Goal: Task Accomplishment & Management: Manage account settings

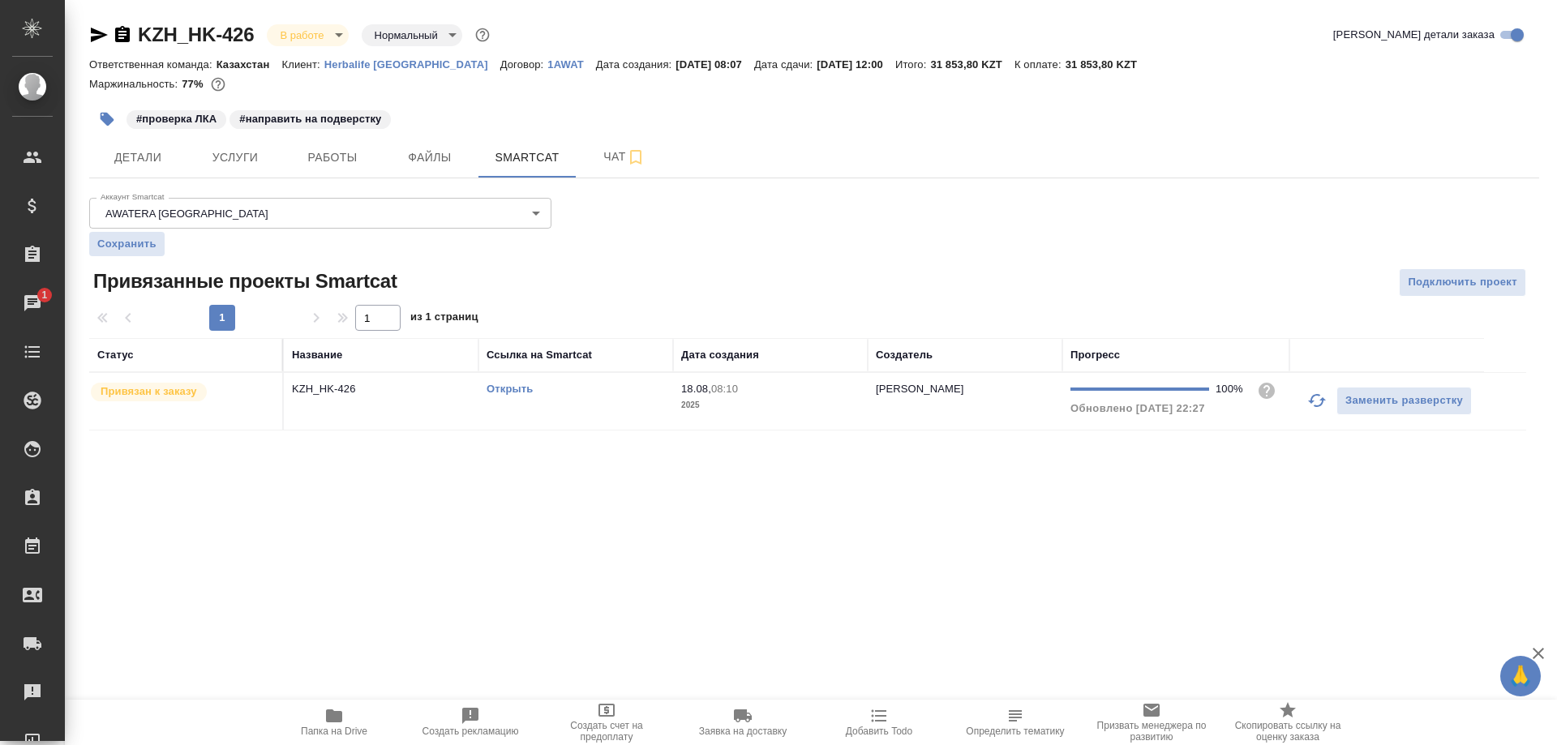
click at [516, 386] on link "Открыть" at bounding box center [509, 389] width 46 height 12
click at [302, 172] on button "Работы" at bounding box center [332, 157] width 97 height 41
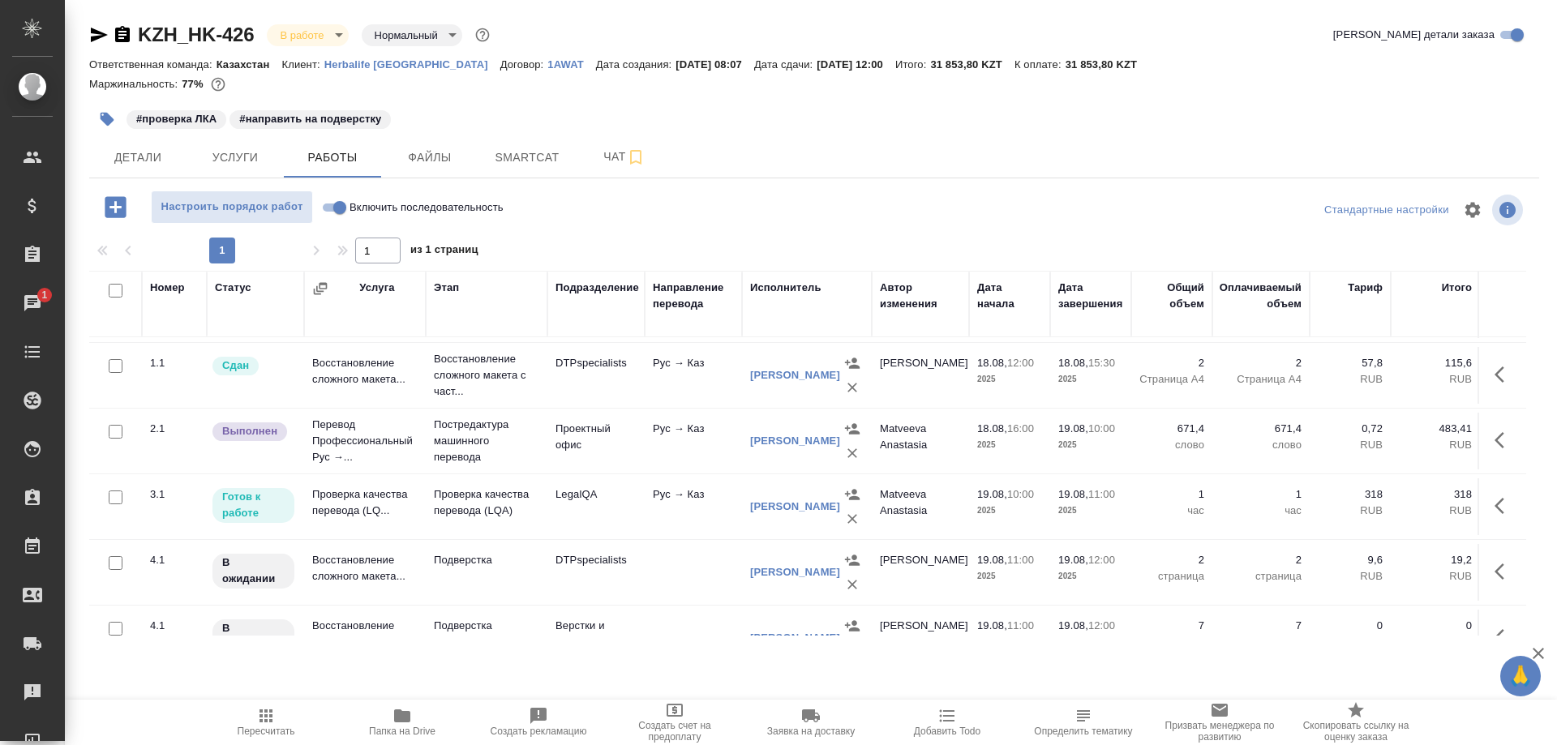
scroll to position [162, 0]
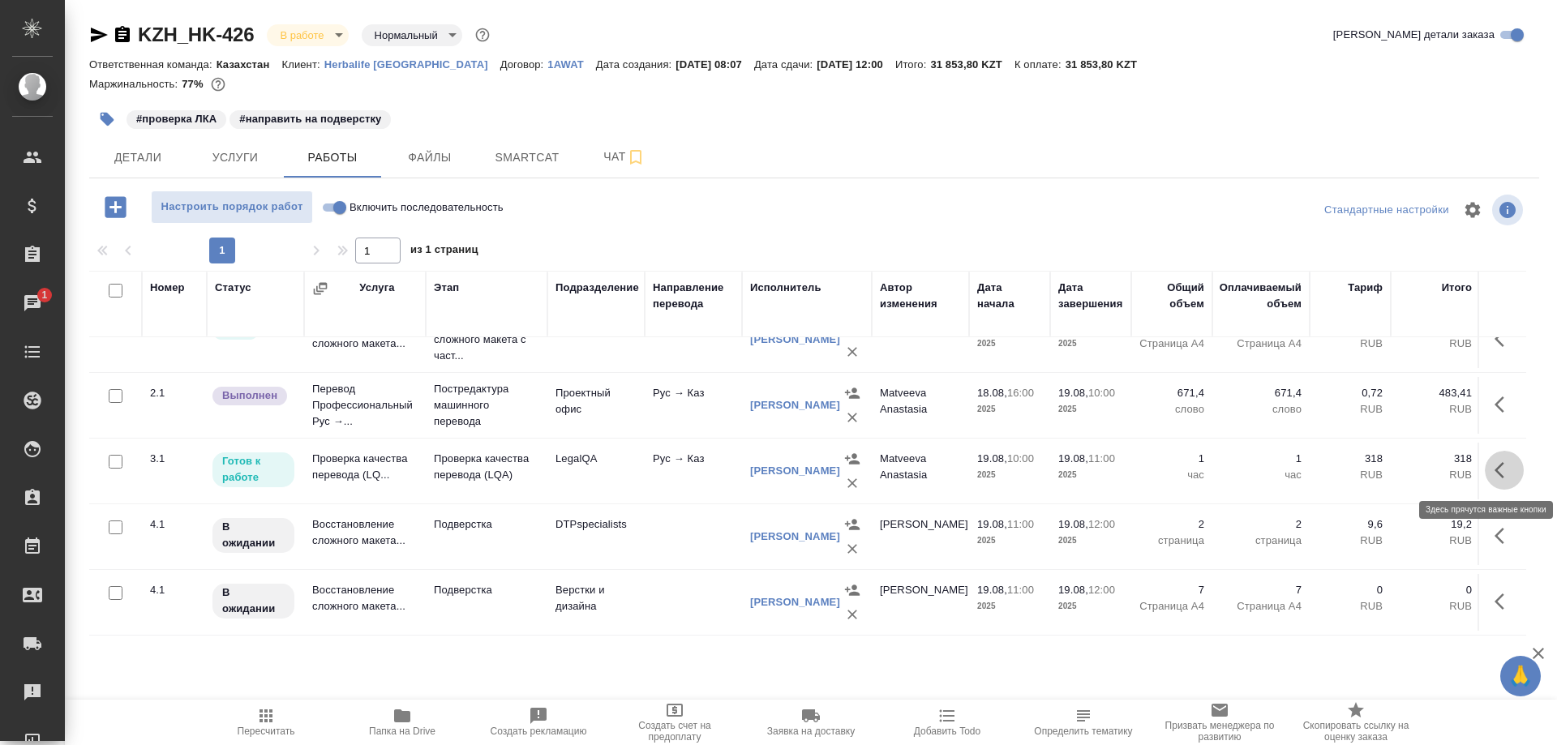
click at [1500, 469] on icon "button" at bounding box center [1503, 469] width 19 height 19
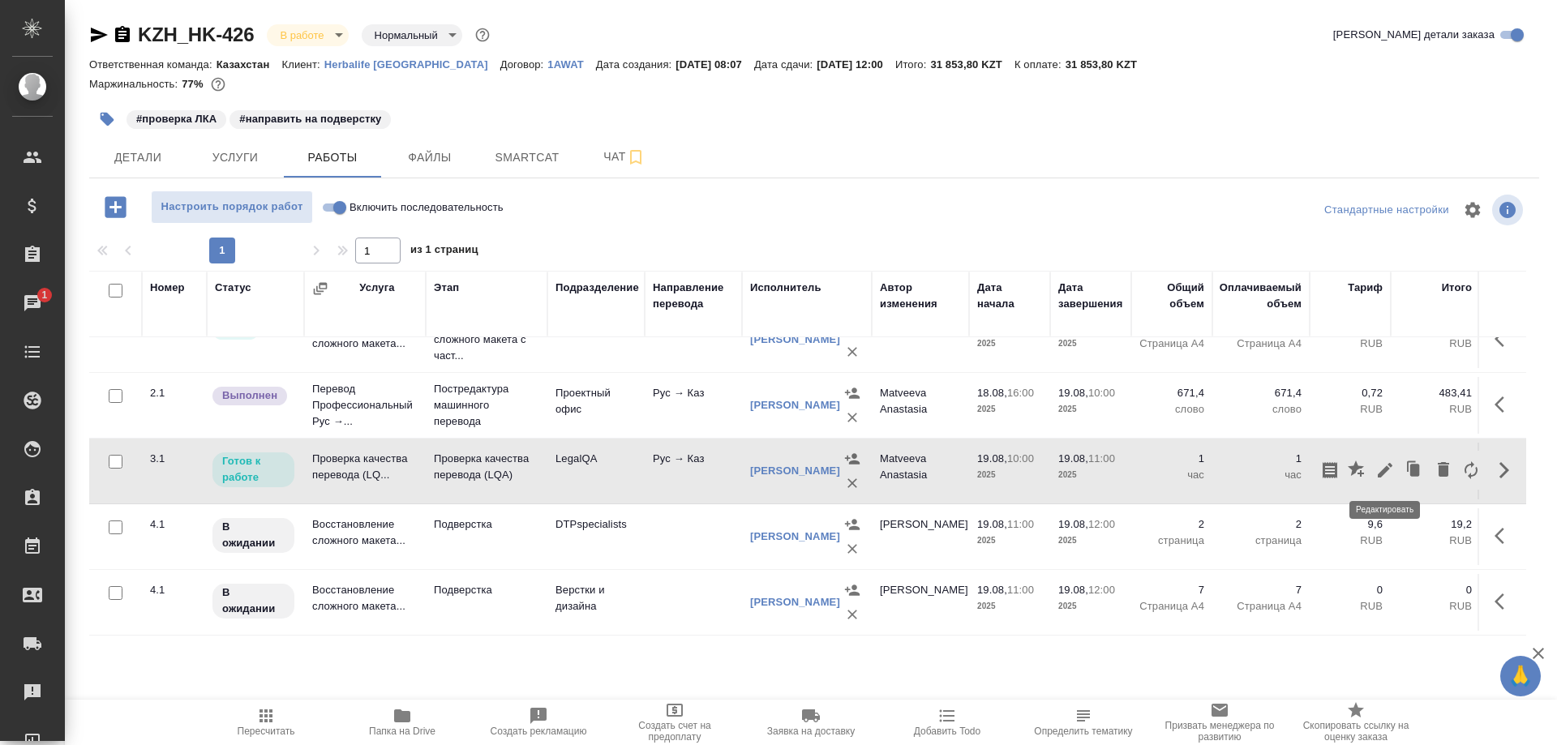
click at [1381, 478] on icon "button" at bounding box center [1384, 469] width 19 height 19
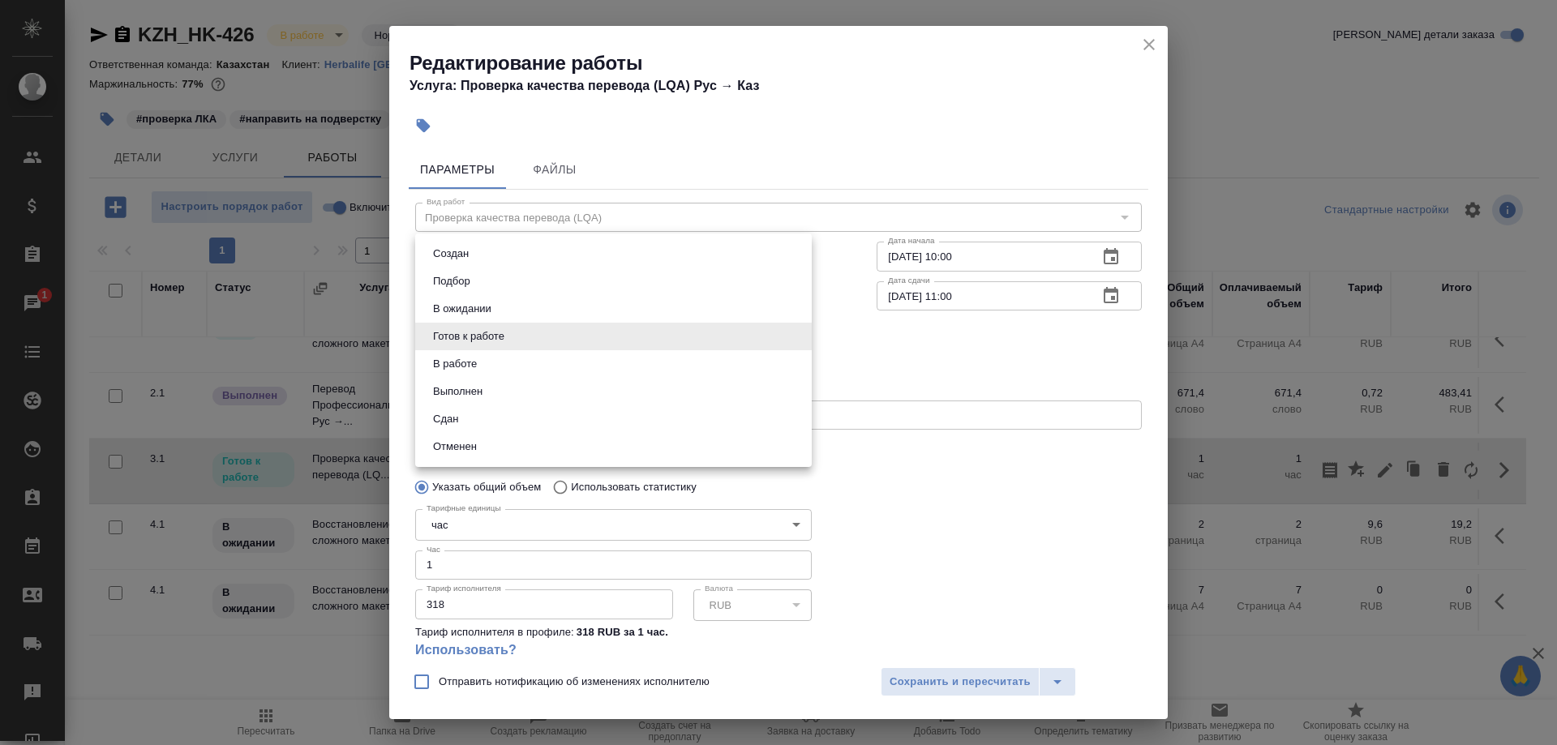
click at [530, 336] on body "🙏 .cls-1 fill:#fff; AWATERA Shirina Sabina Клиенты Спецификации Заказы 1 Чаты T…" at bounding box center [778, 372] width 1557 height 745
click at [456, 413] on button "Сдан" at bounding box center [445, 419] width 35 height 18
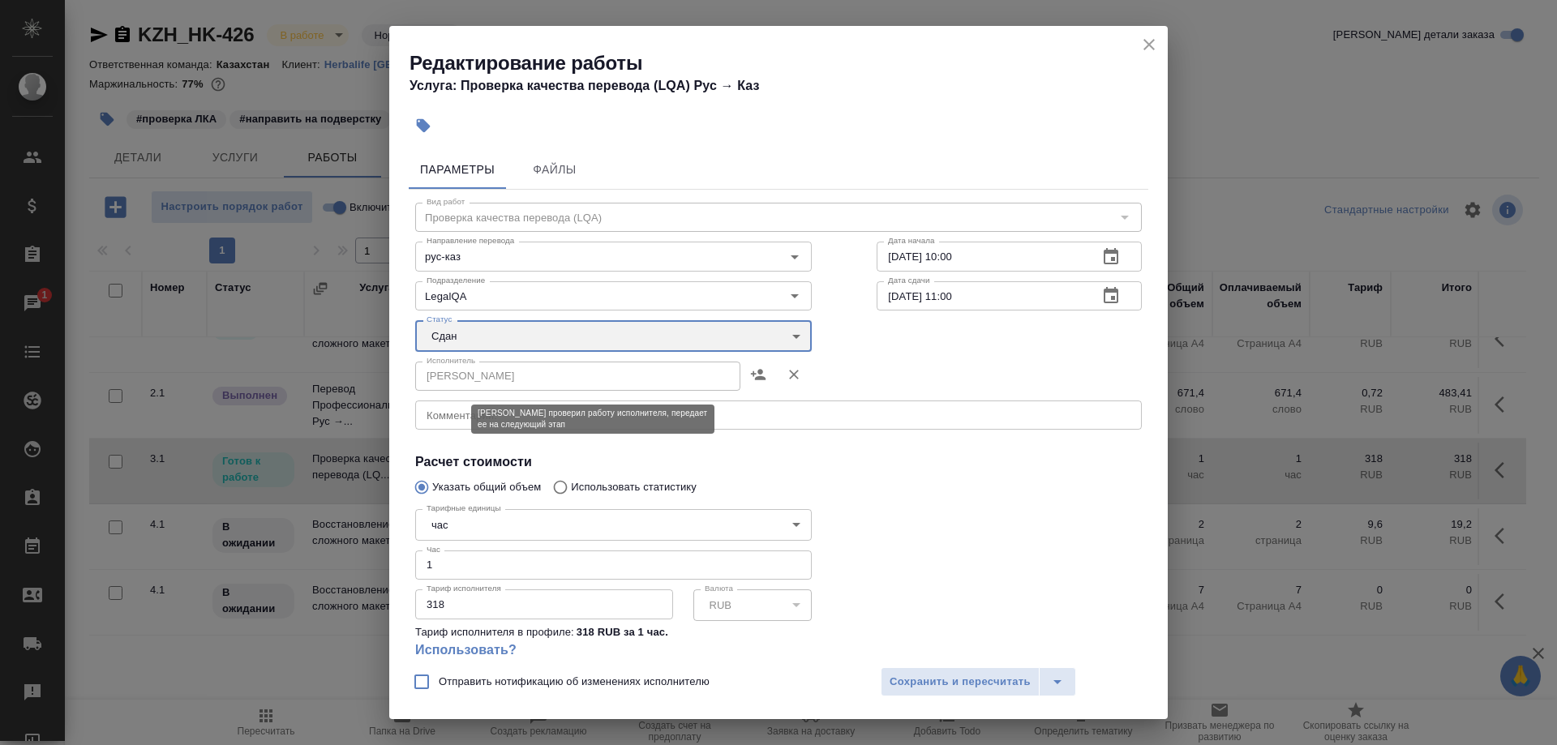
type input "closed"
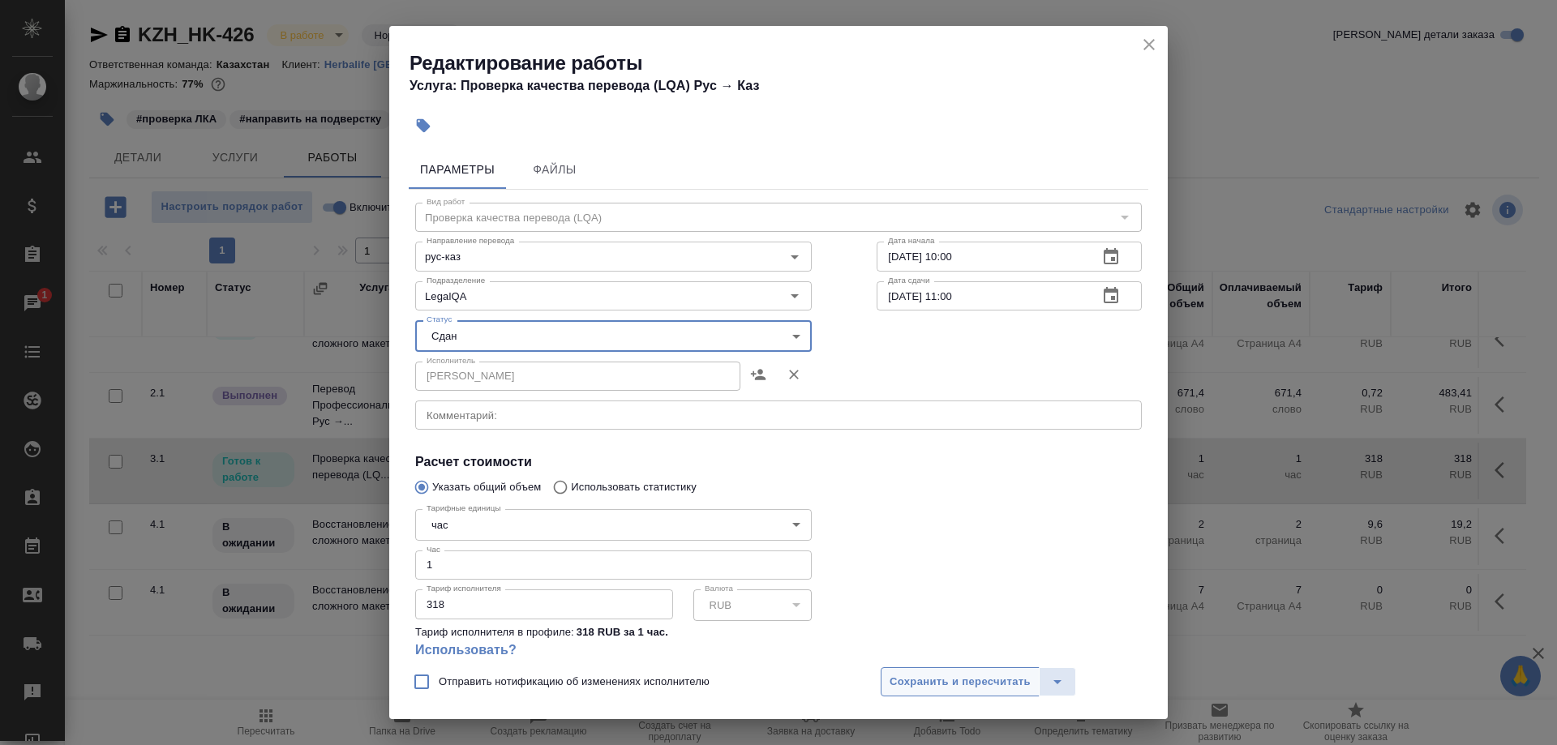
click at [906, 686] on span "Сохранить и пересчитать" at bounding box center [959, 682] width 141 height 19
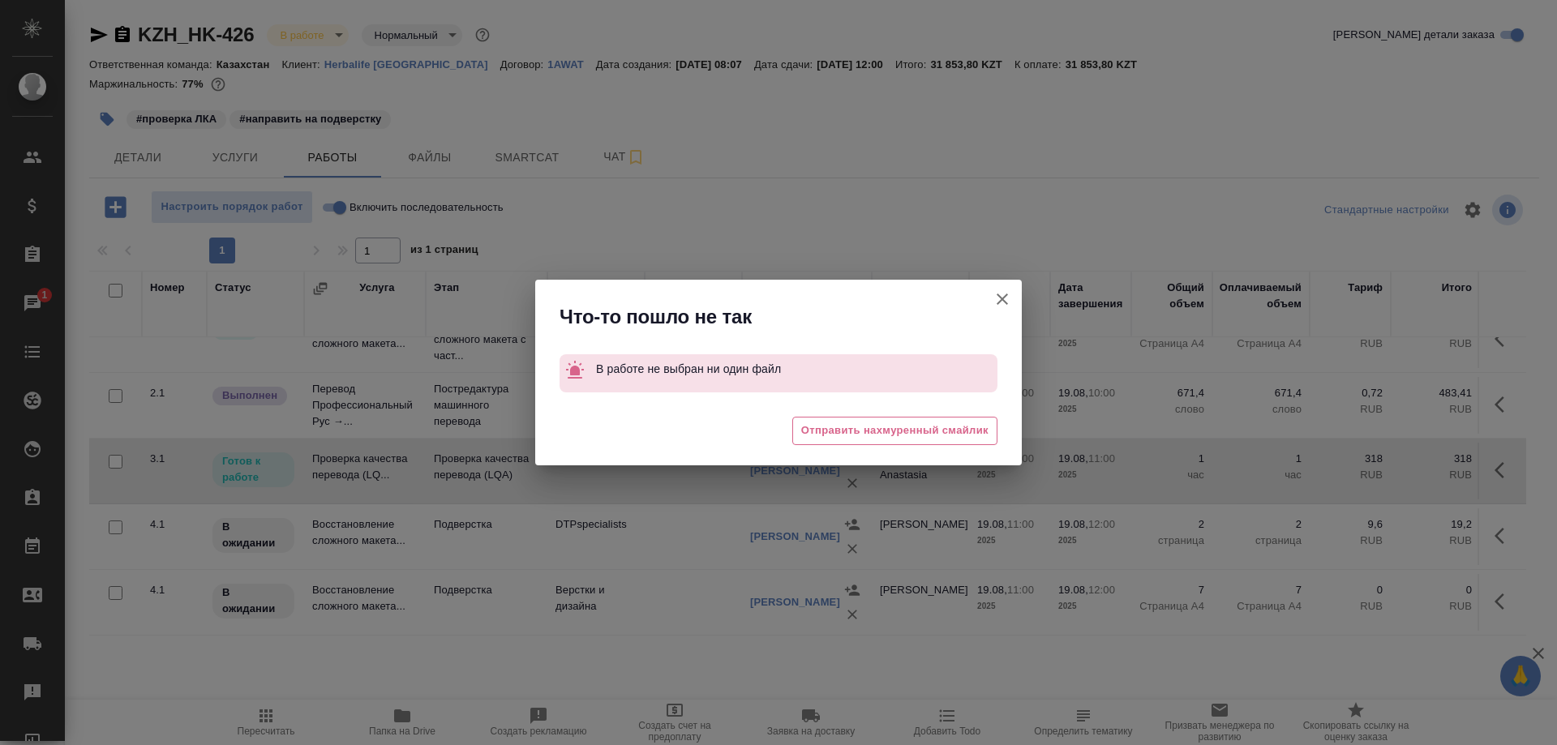
click at [992, 289] on button "Группировать работы по услугам" at bounding box center [1002, 299] width 39 height 39
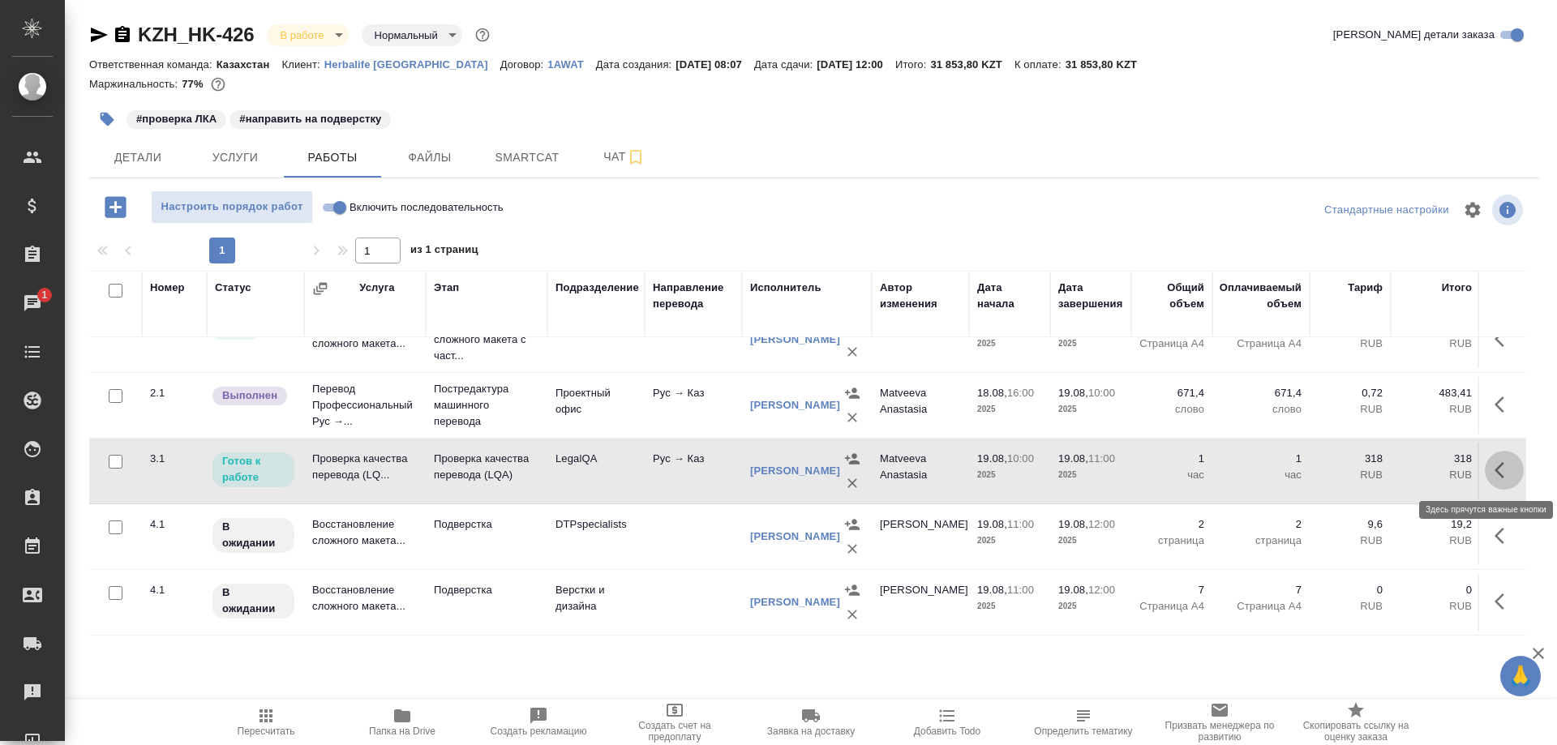
click at [1491, 465] on button "button" at bounding box center [1503, 470] width 39 height 39
click at [1387, 474] on icon "button" at bounding box center [1384, 469] width 19 height 19
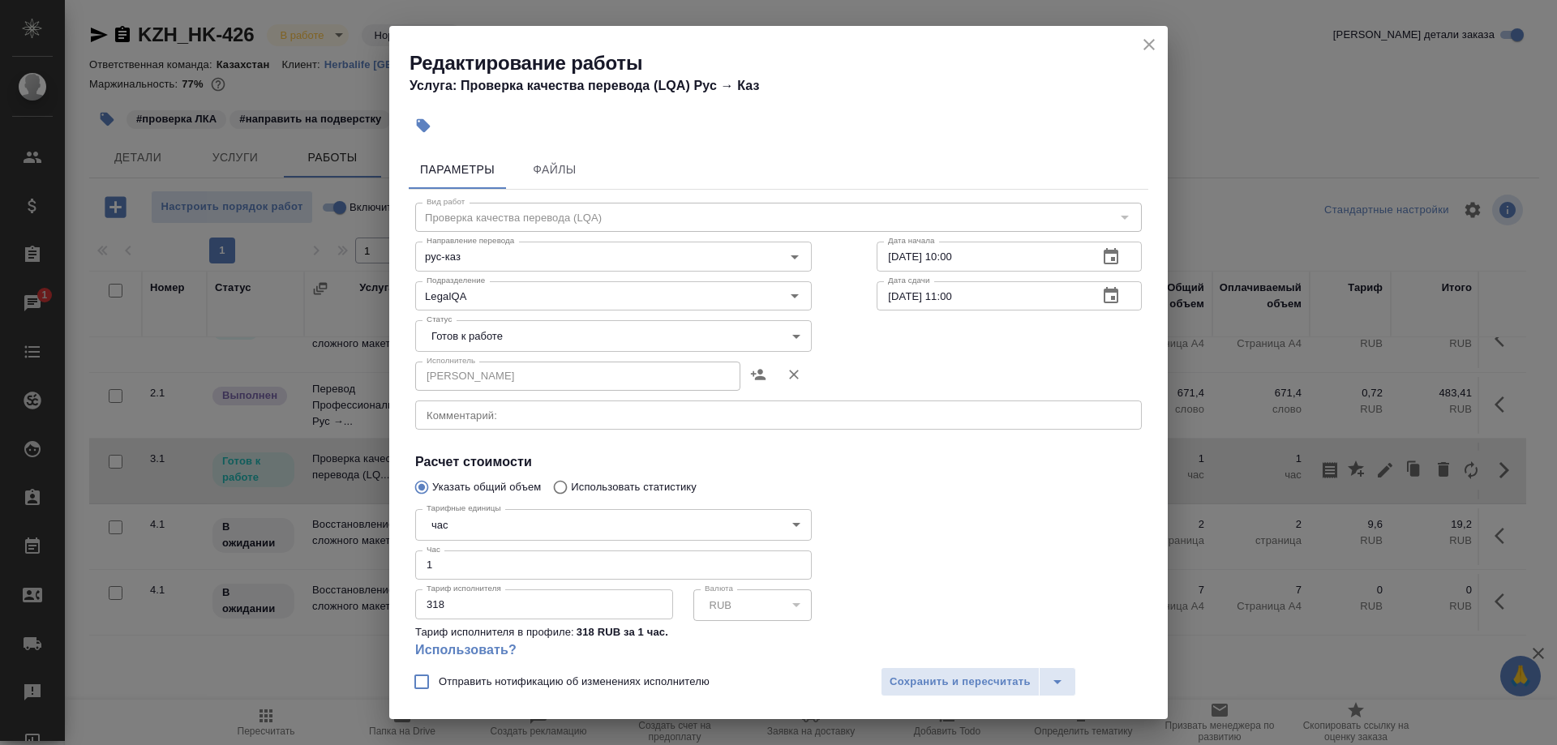
click at [641, 333] on body "🙏 .cls-1 fill:#fff; AWATERA Shirina Sabina Клиенты Спецификации Заказы 1 Чаты T…" at bounding box center [778, 372] width 1557 height 745
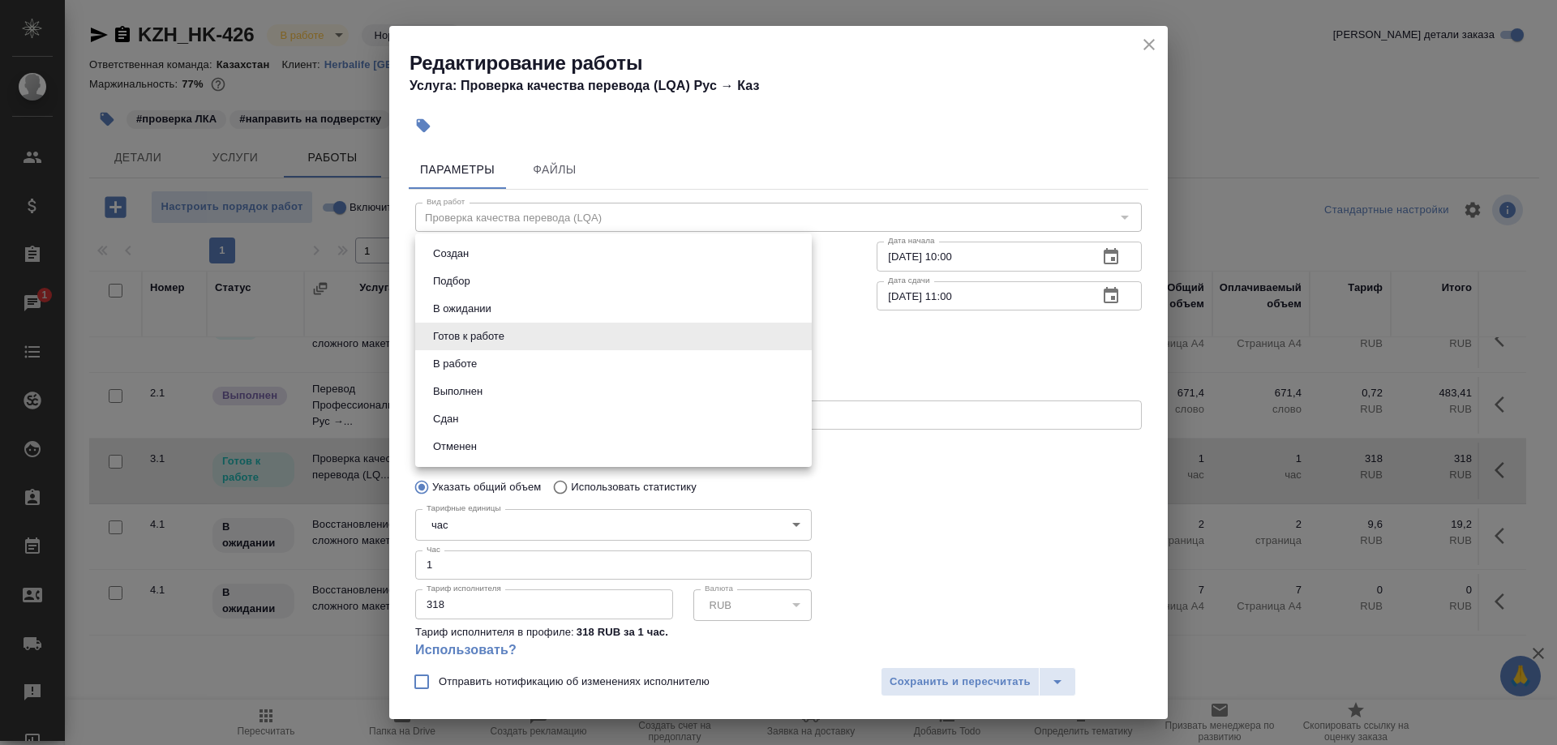
click at [491, 412] on li "Сдан" at bounding box center [613, 419] width 396 height 28
type input "closed"
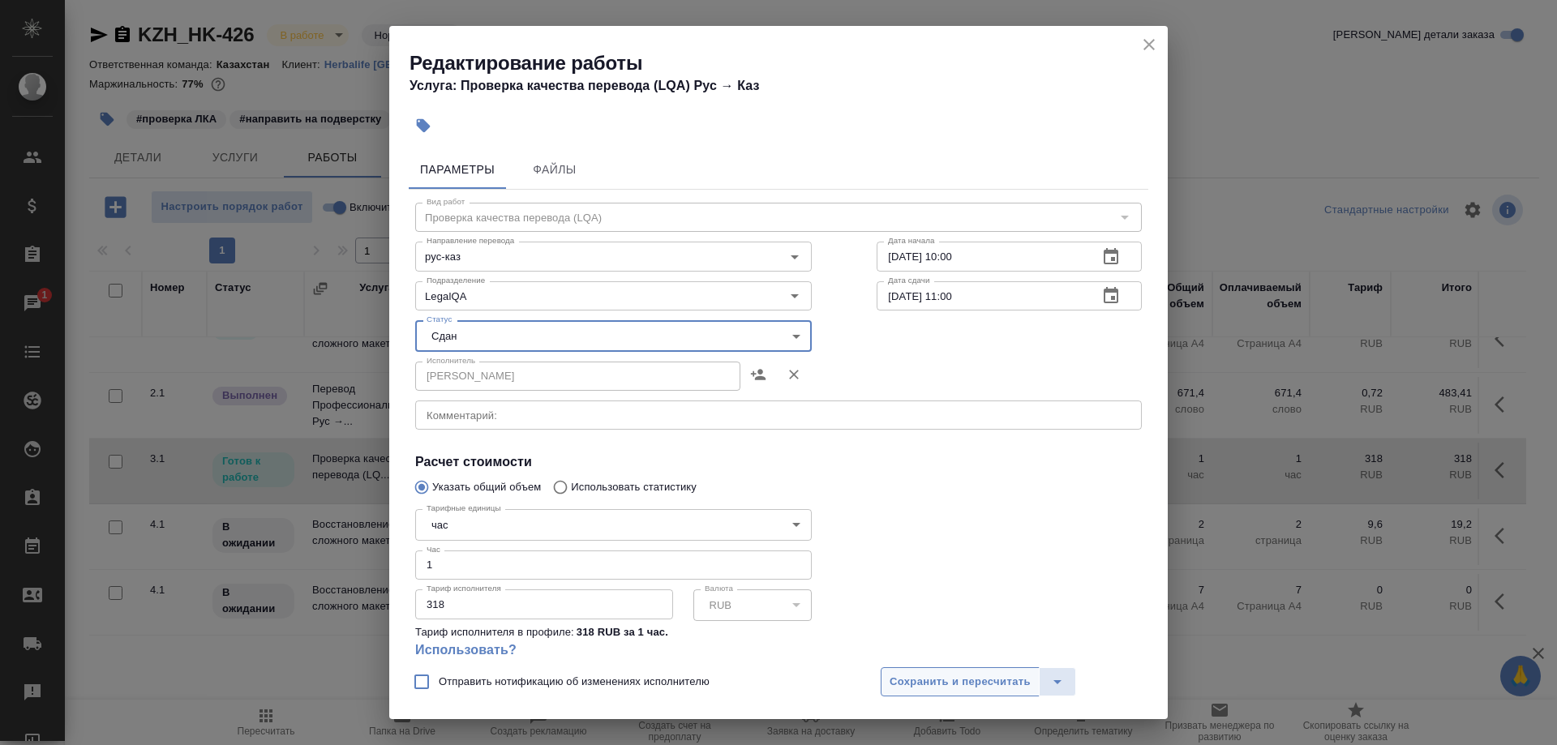
click at [920, 670] on button "Сохранить и пересчитать" at bounding box center [959, 681] width 159 height 29
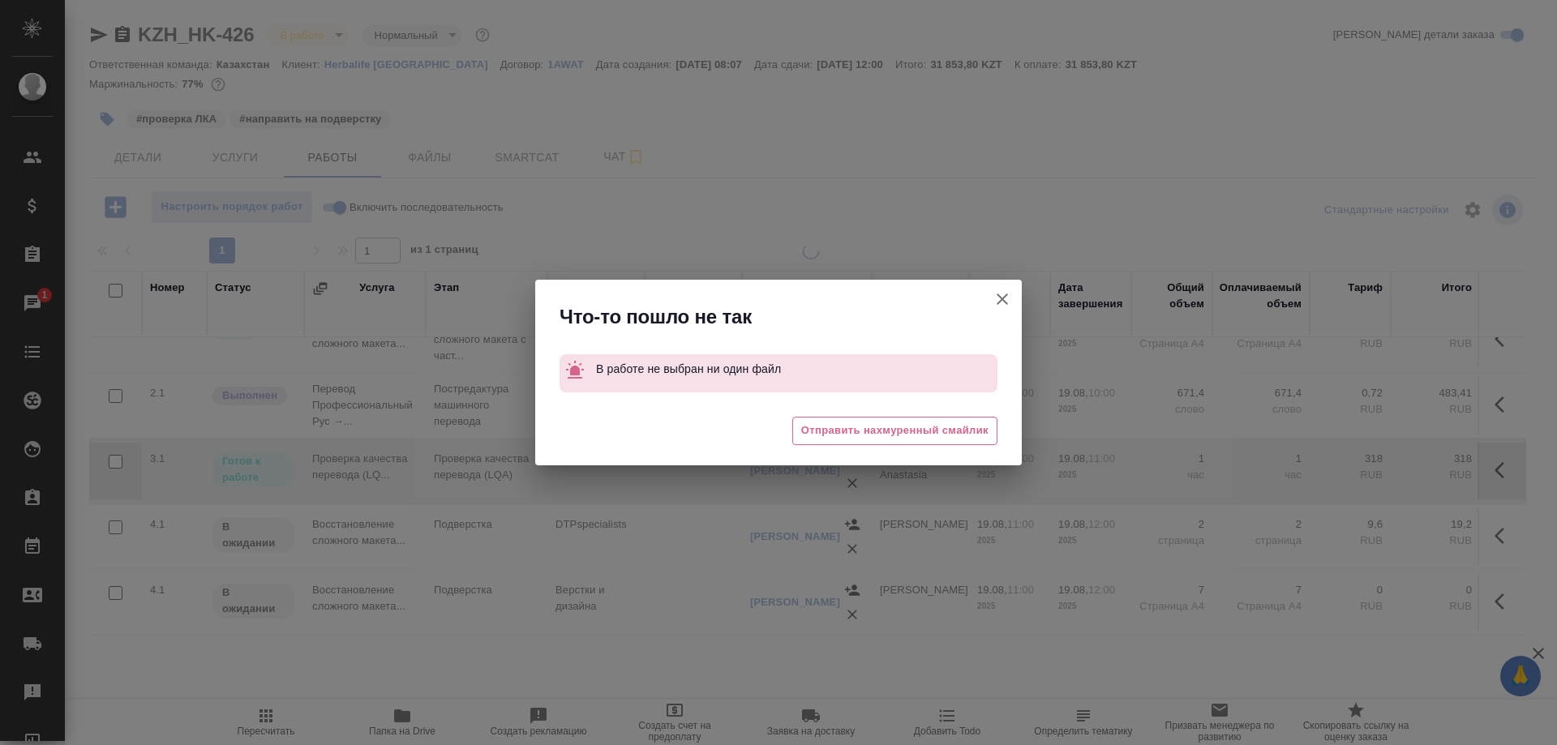
click at [332, 206] on div "Что-то пошло не так В работе не выбран ни один файл 😓 Отправить нахмуренный сма…" at bounding box center [778, 372] width 1557 height 745
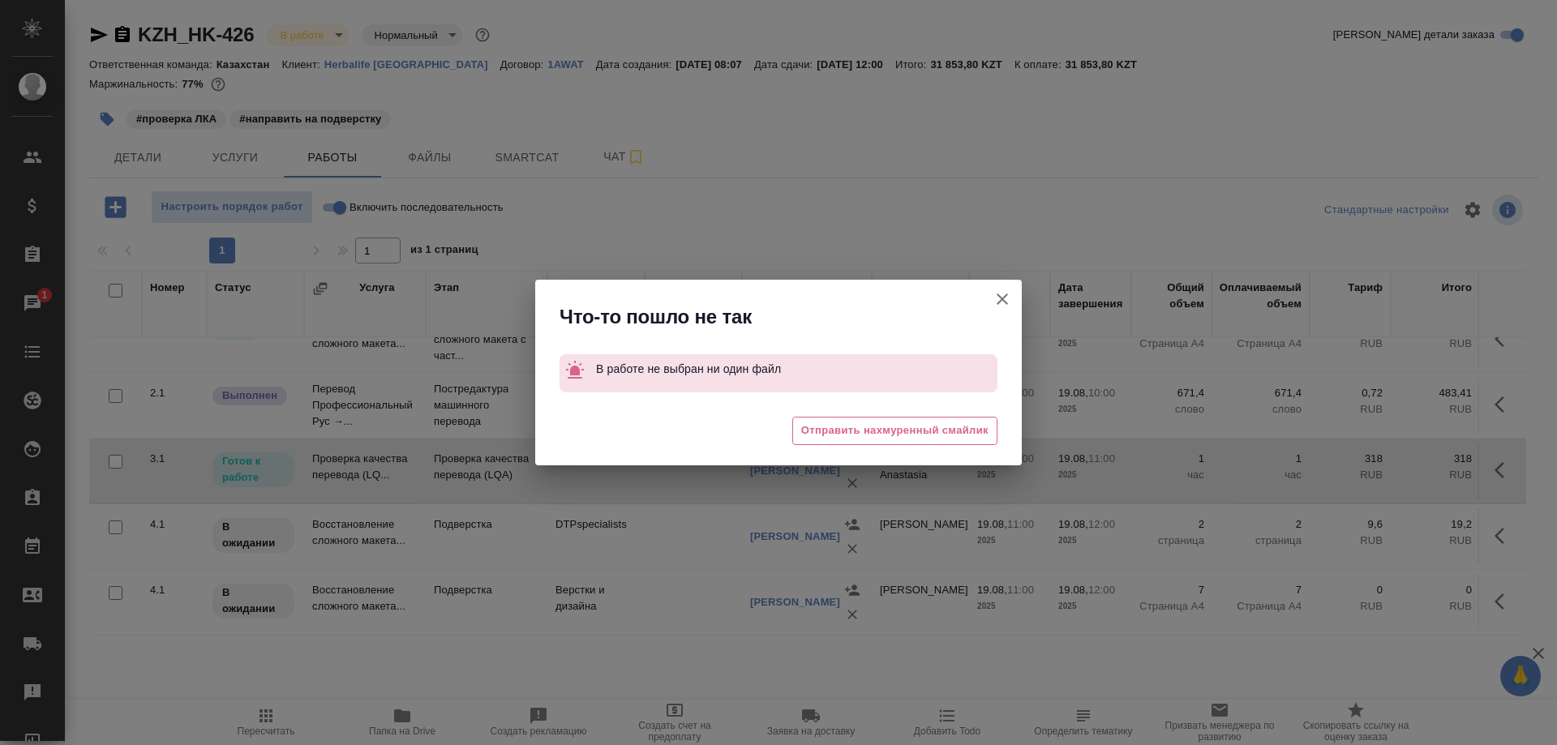
drag, startPoint x: 996, startPoint y: 296, endPoint x: 752, endPoint y: 246, distance: 249.0
click at [995, 297] on icon "button" at bounding box center [1001, 298] width 19 height 19
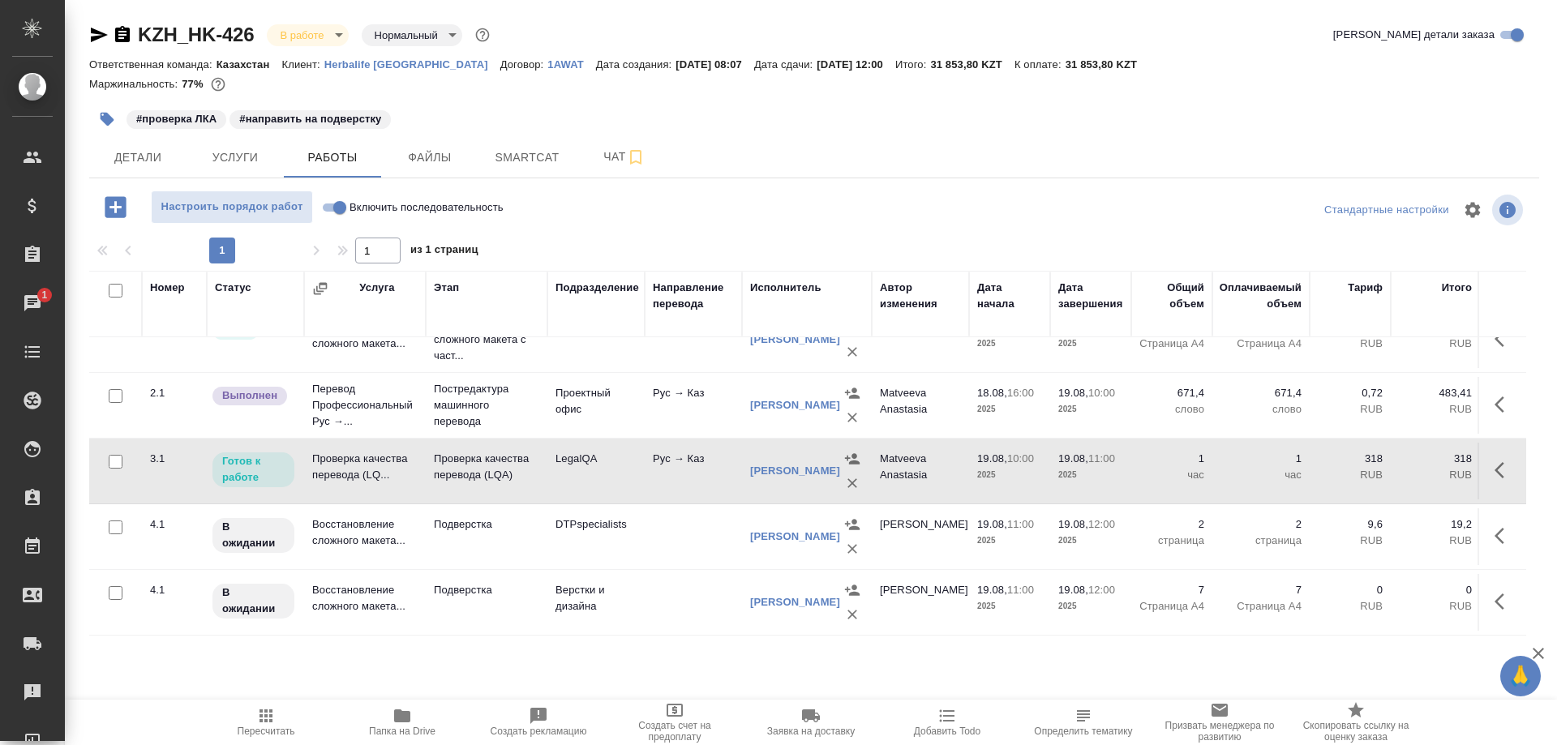
click at [332, 204] on input "Включить последовательность" at bounding box center [339, 207] width 58 height 19
checkbox input "true"
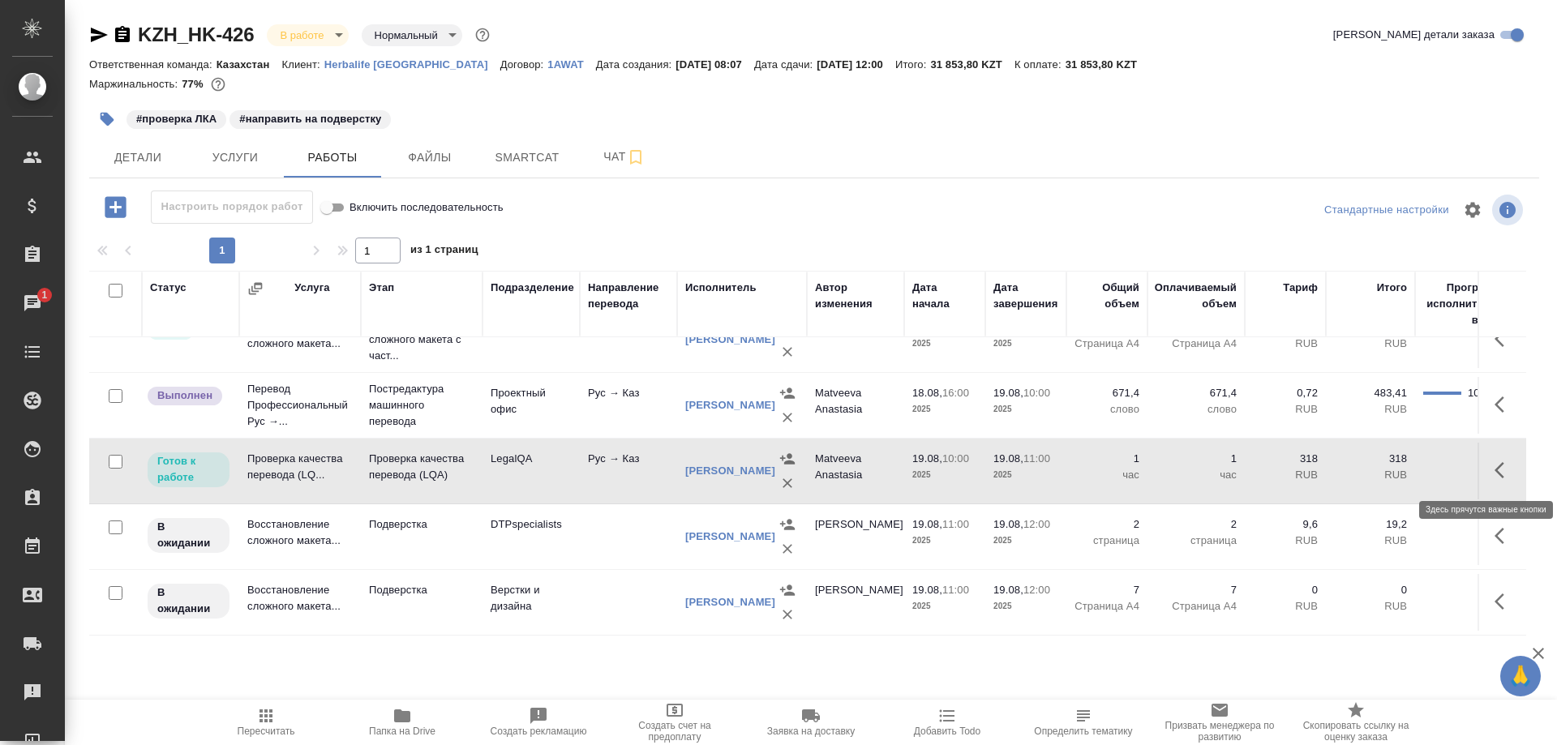
click at [1501, 473] on icon "button" at bounding box center [1503, 469] width 19 height 19
click at [1385, 479] on icon "button" at bounding box center [1384, 469] width 19 height 19
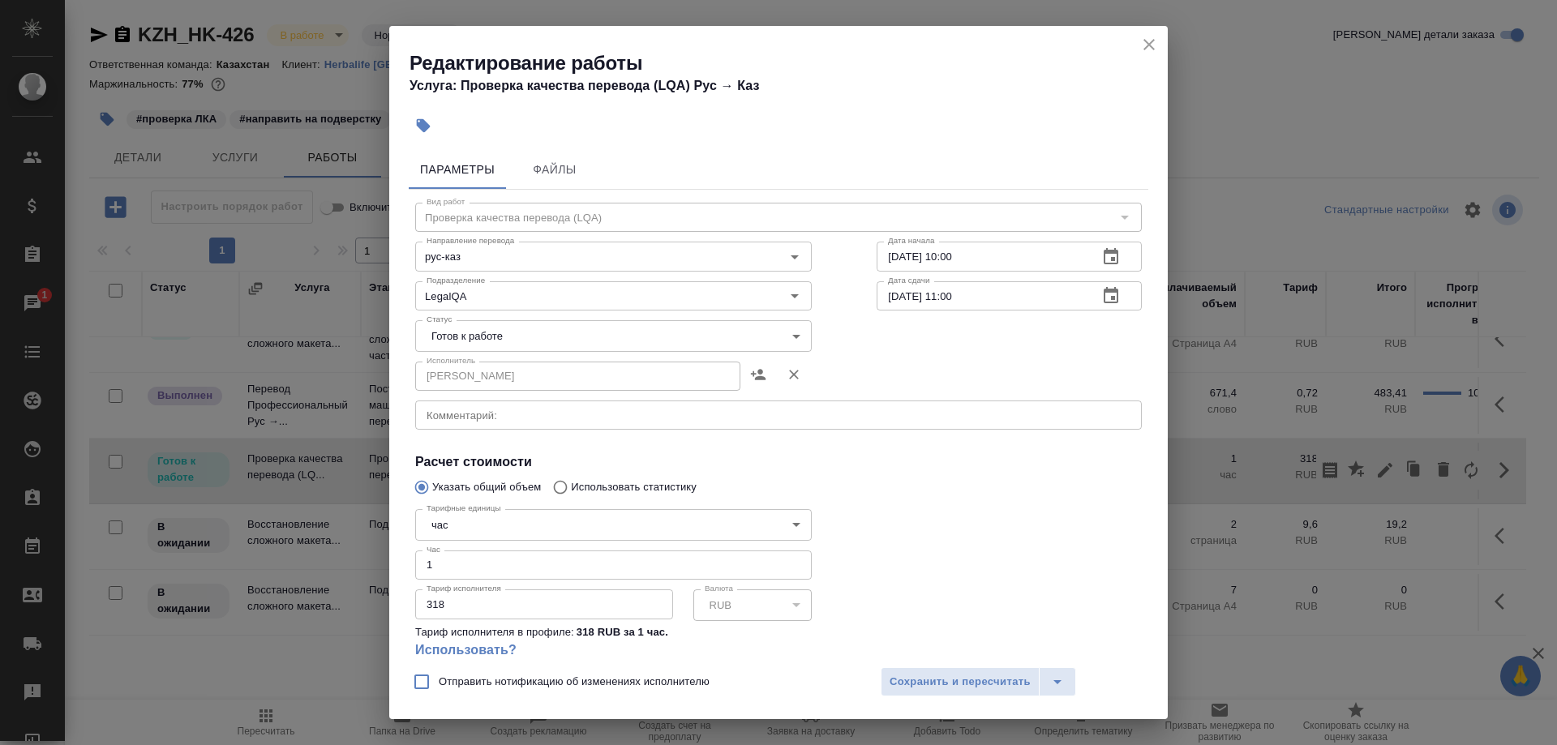
click at [509, 343] on body "🙏 .cls-1 fill:#fff; AWATERA Shirina Sabina Клиенты Спецификации Заказы 1 Чаты T…" at bounding box center [778, 372] width 1557 height 745
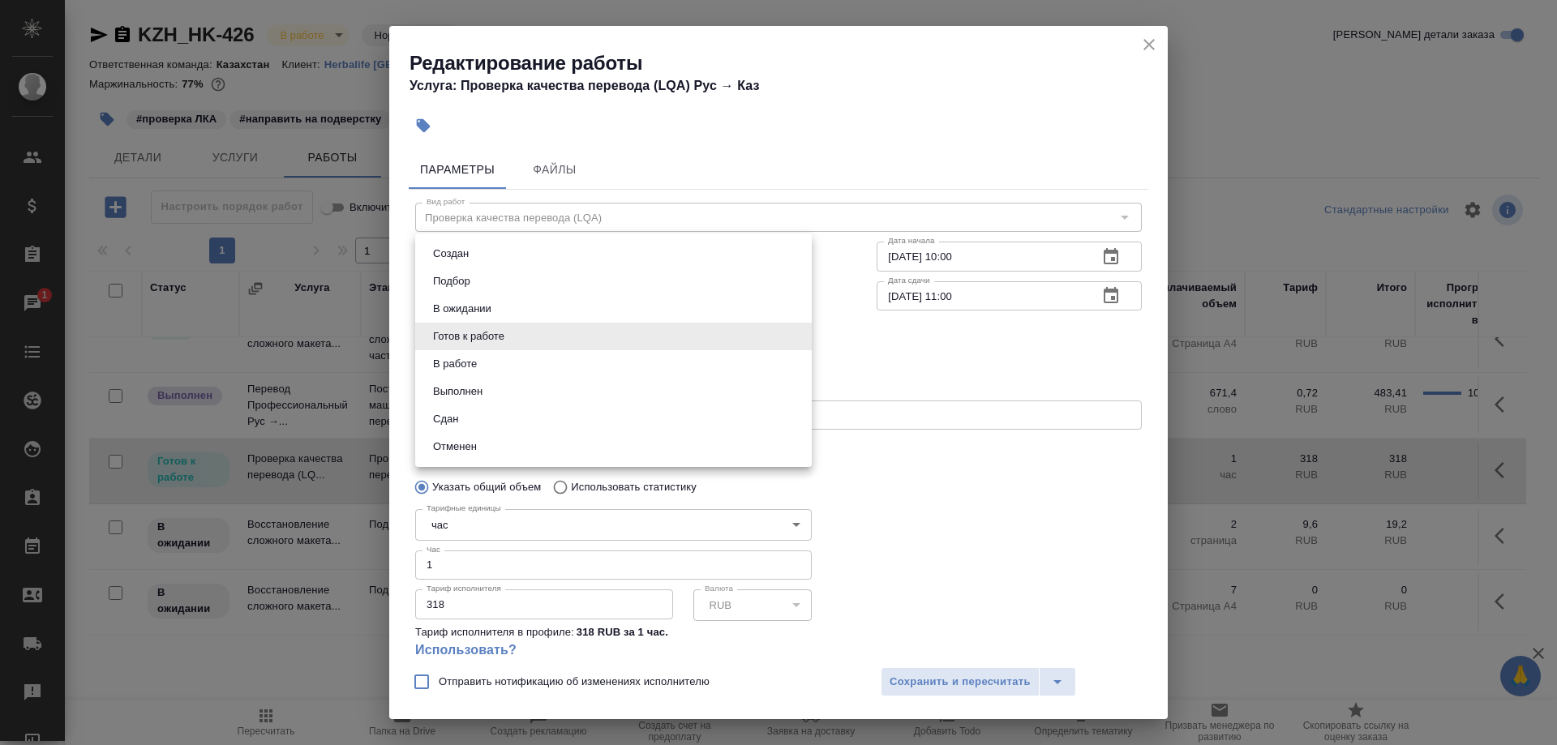
click at [461, 414] on li "Сдан" at bounding box center [613, 419] width 396 height 28
type input "closed"
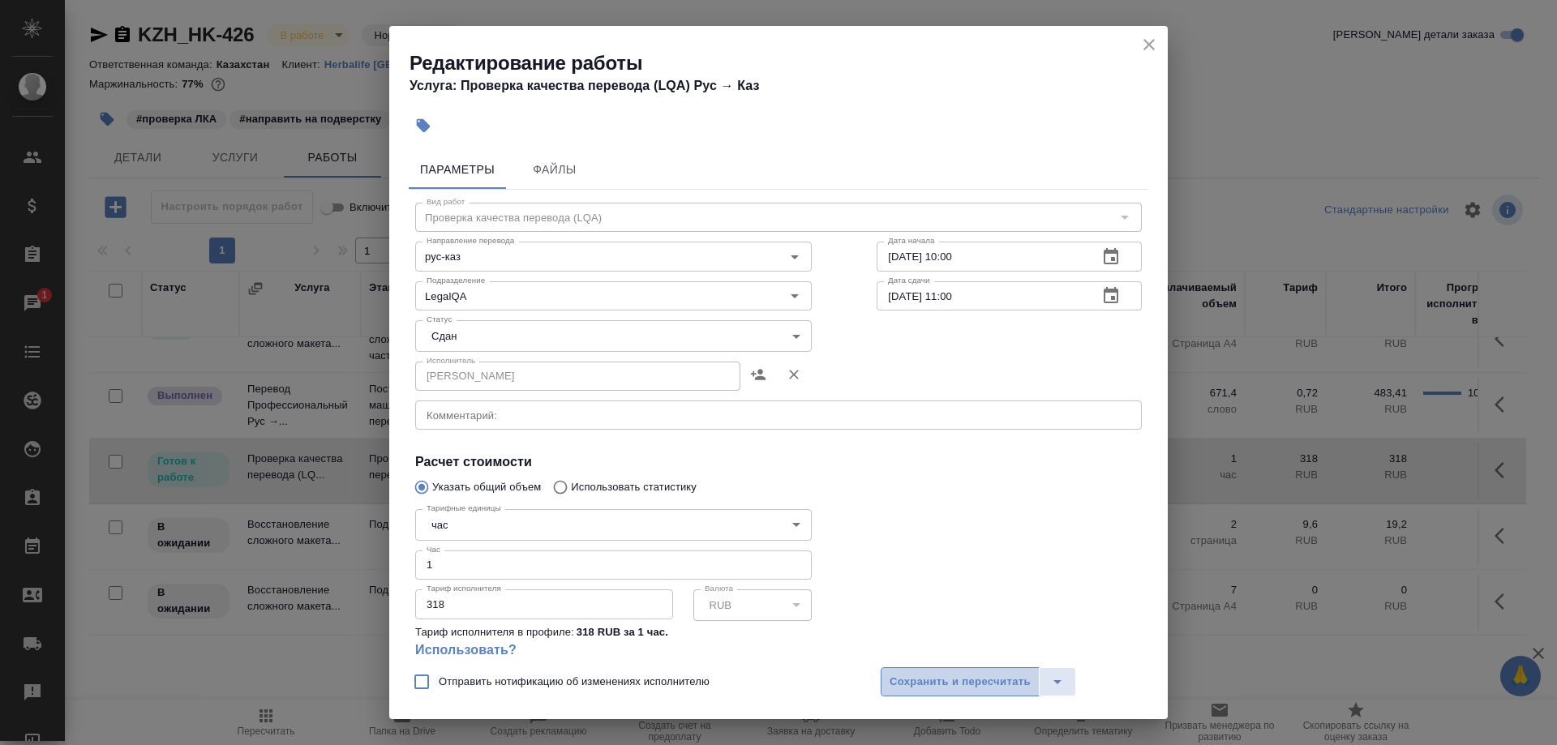
click at [907, 688] on span "Сохранить и пересчитать" at bounding box center [959, 682] width 141 height 19
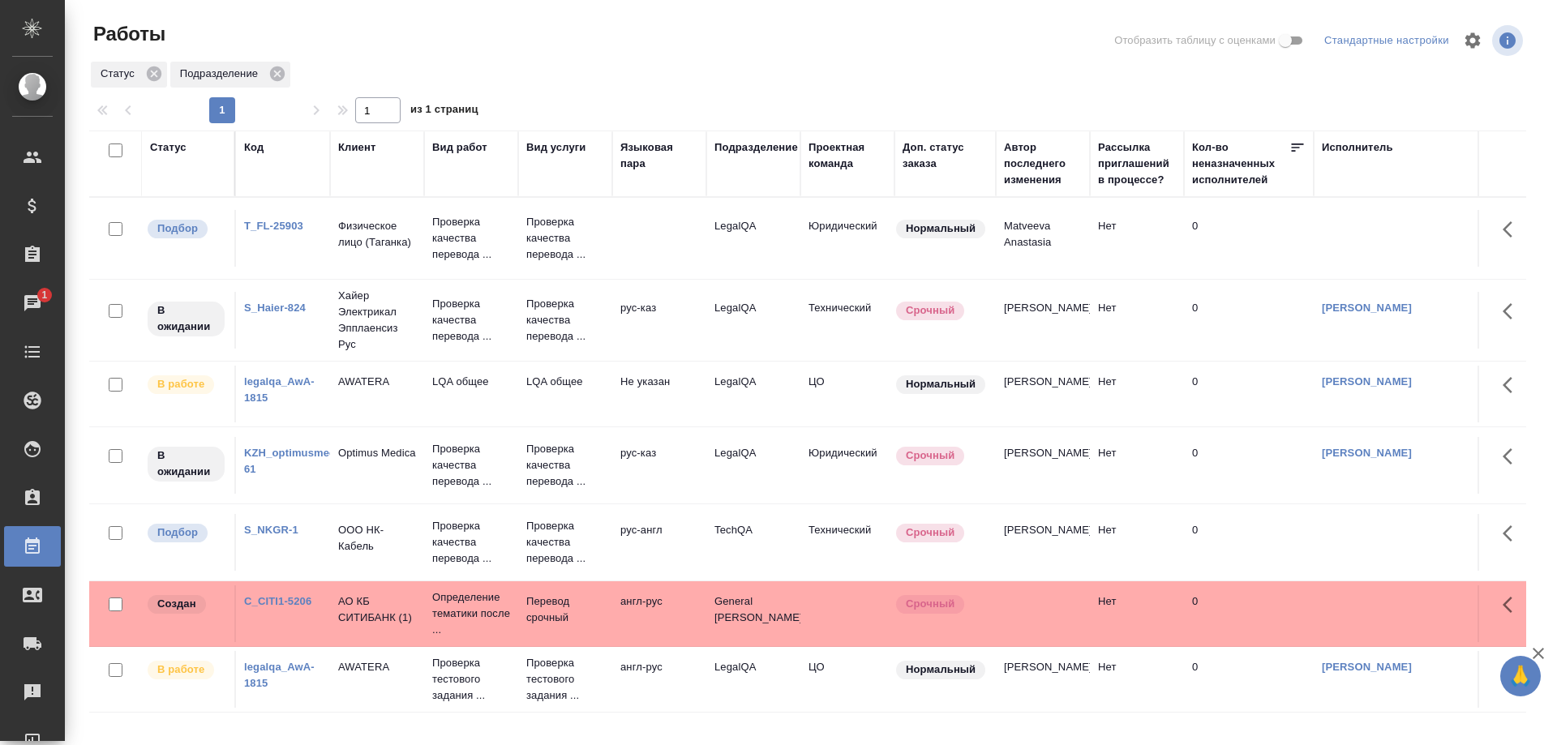
scroll to position [216, 0]
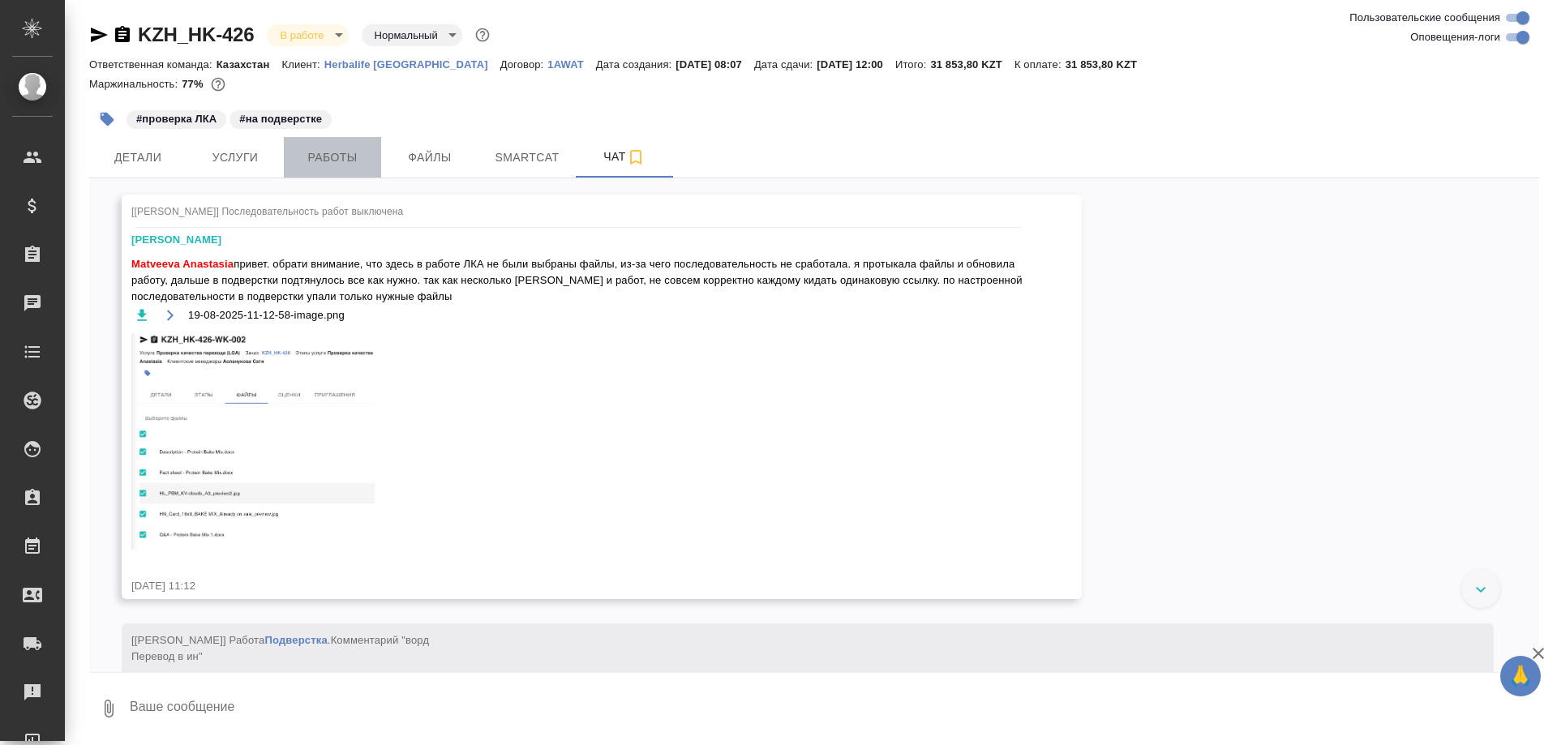
click at [322, 145] on button "Работы" at bounding box center [332, 157] width 97 height 41
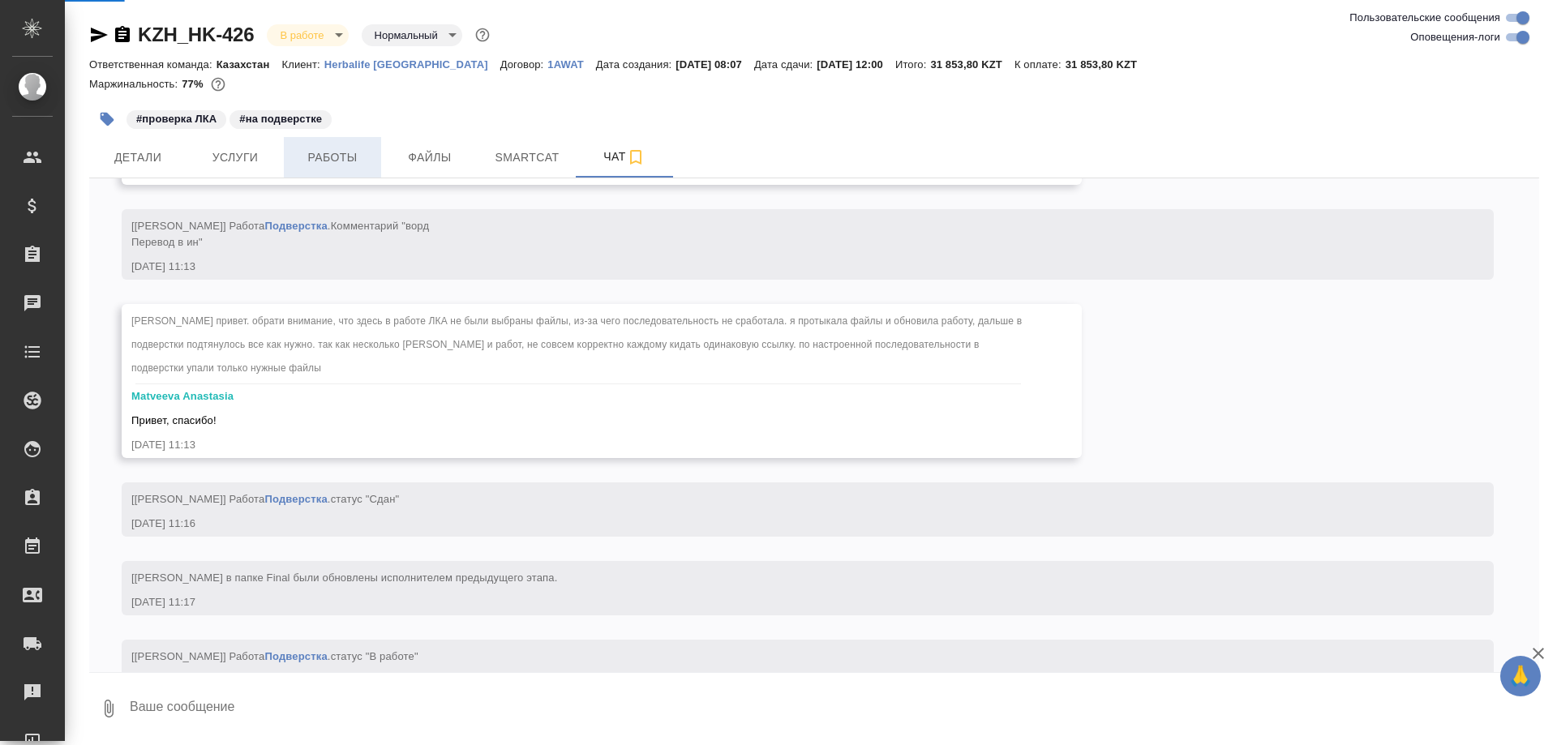
scroll to position [10175, 0]
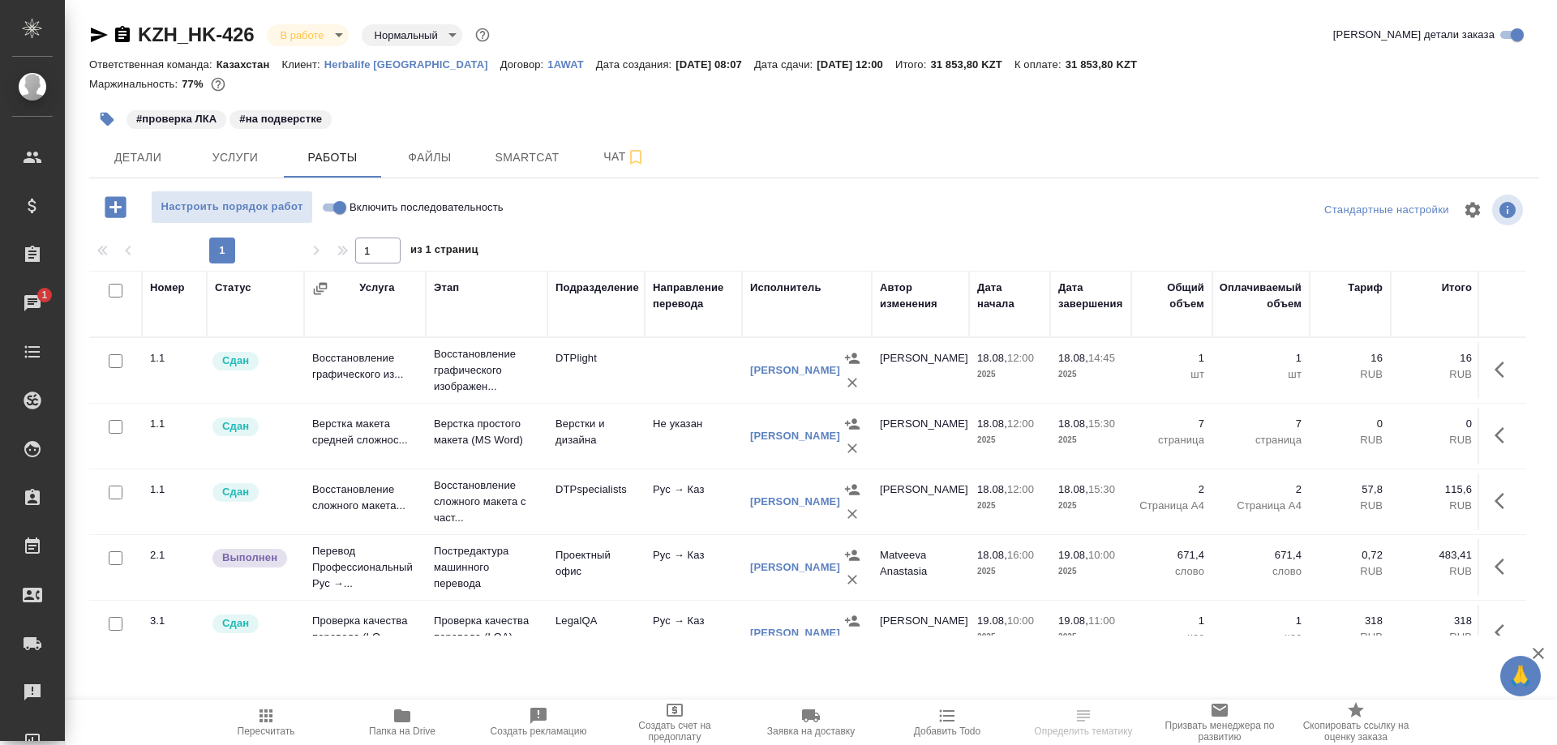
scroll to position [83, 0]
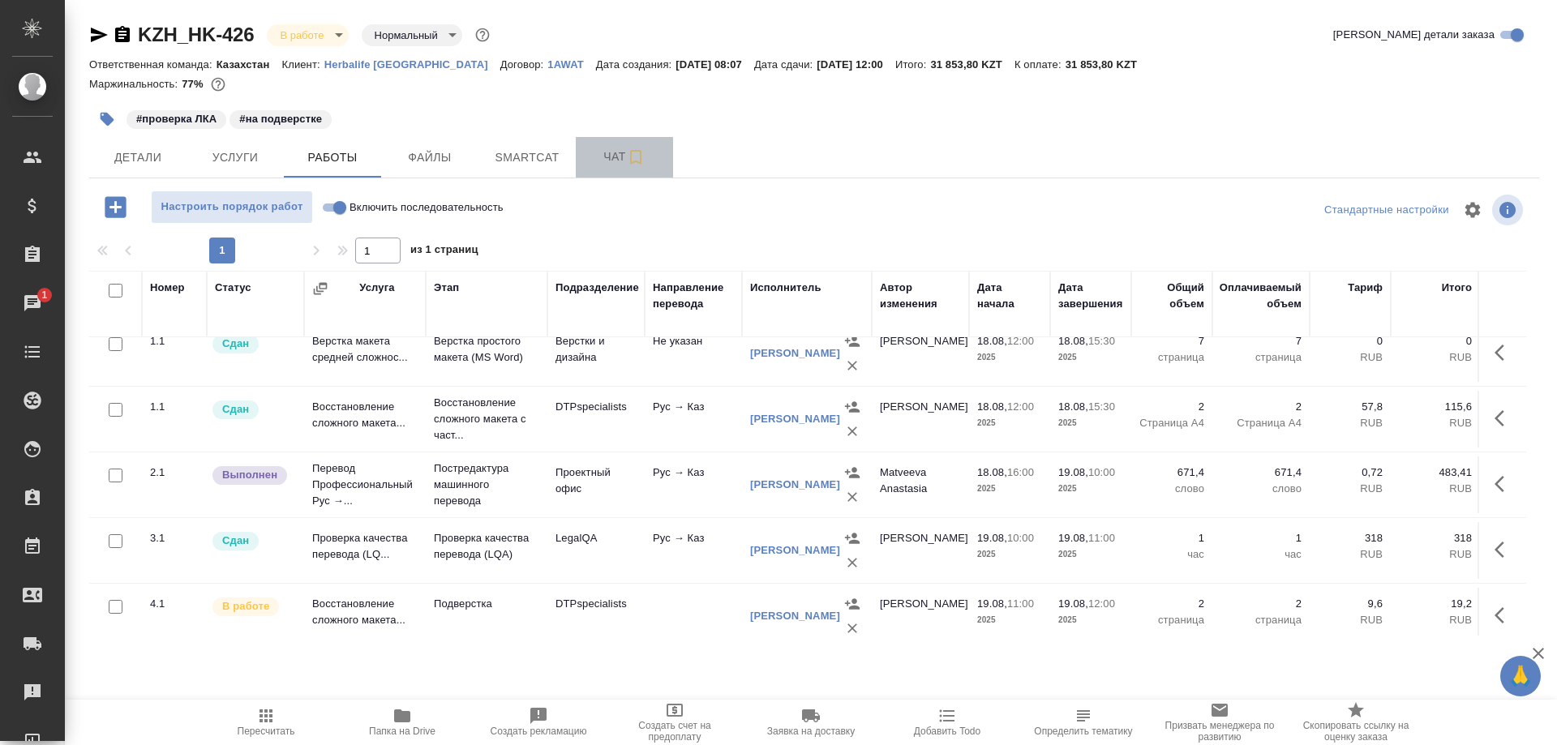
click at [595, 161] on span "Чат" at bounding box center [624, 157] width 78 height 20
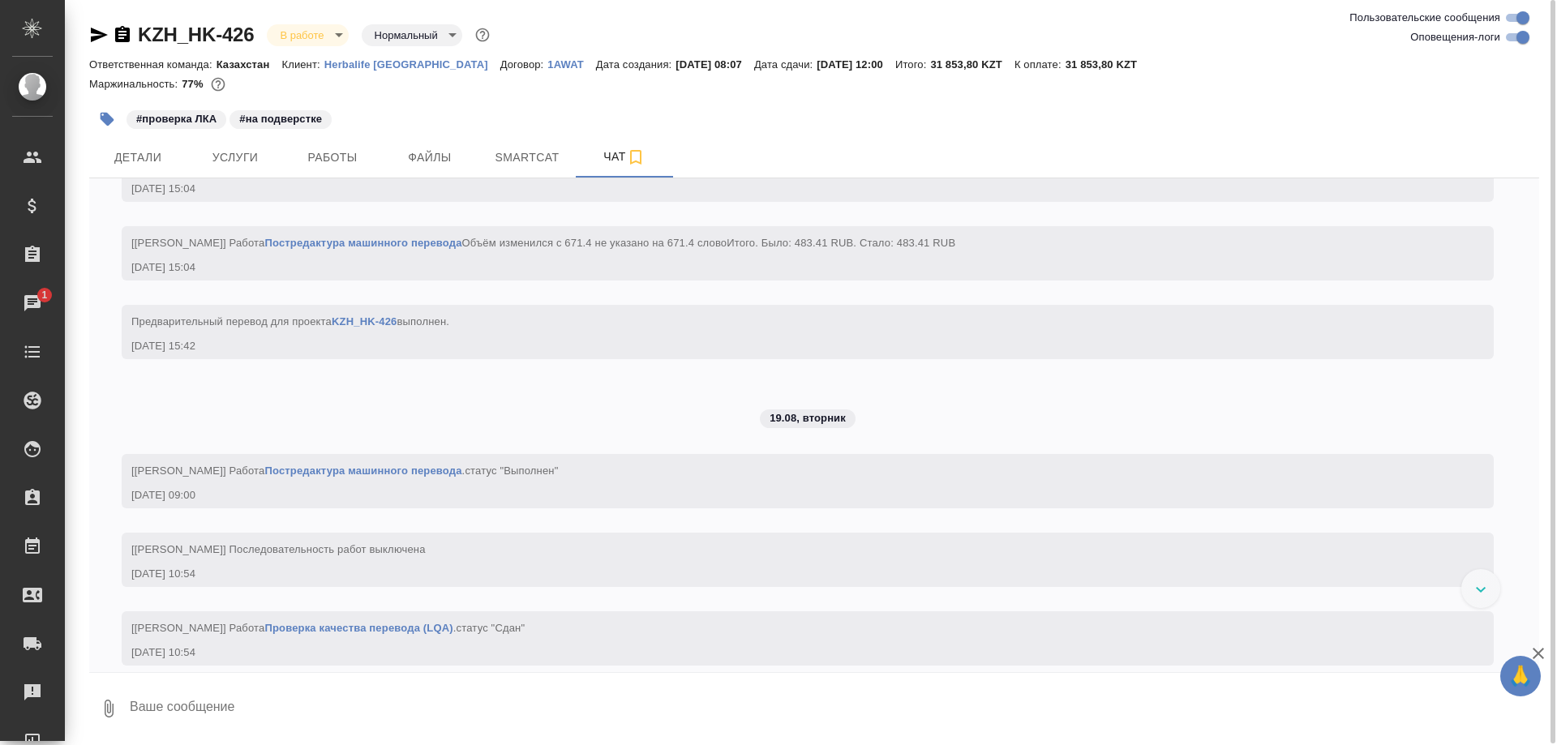
scroll to position [8982, 0]
